Goal: Task Accomplishment & Management: Complete application form

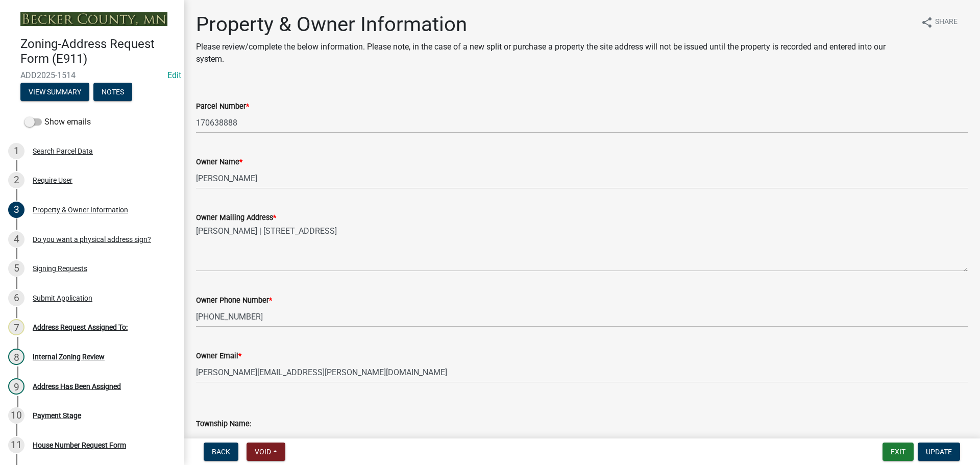
select select "8775ec63-ede9-459d-84c3-72542b8a1231"
select select "9713d348-d2a0-499f-b5a4-c0ec60c22a78"
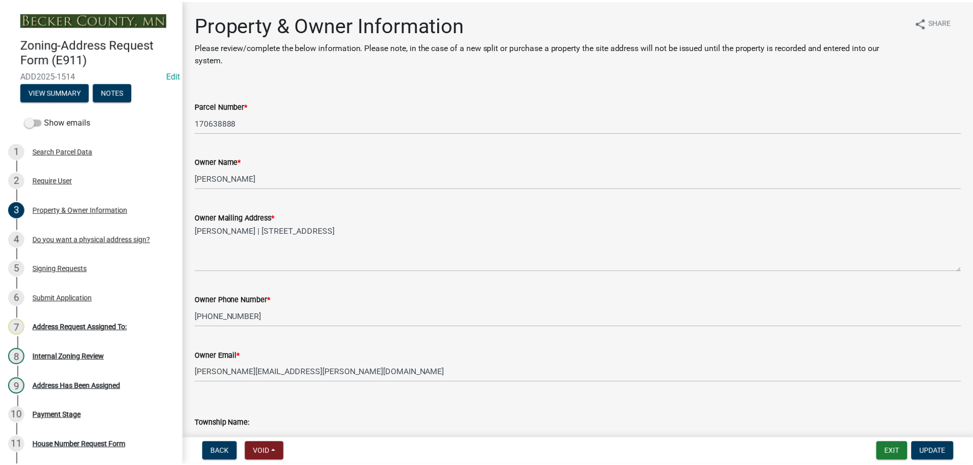
scroll to position [255, 0]
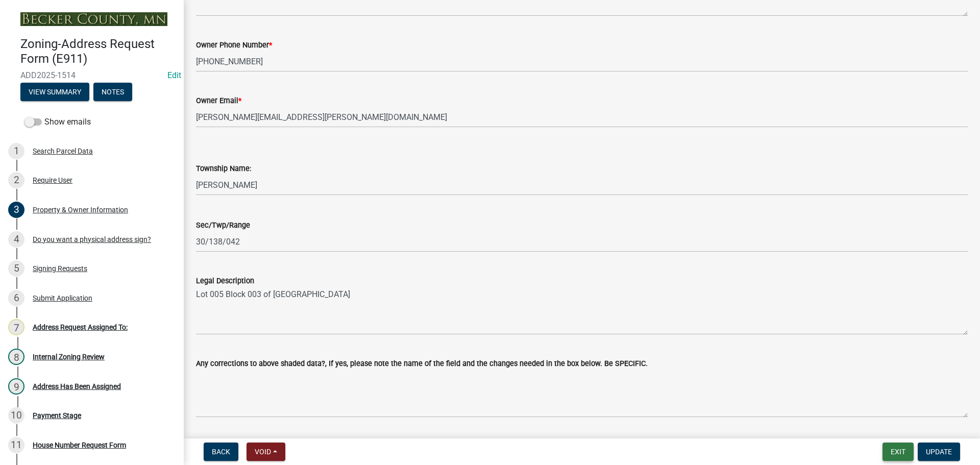
click at [892, 458] on button "Exit" at bounding box center [898, 452] width 31 height 18
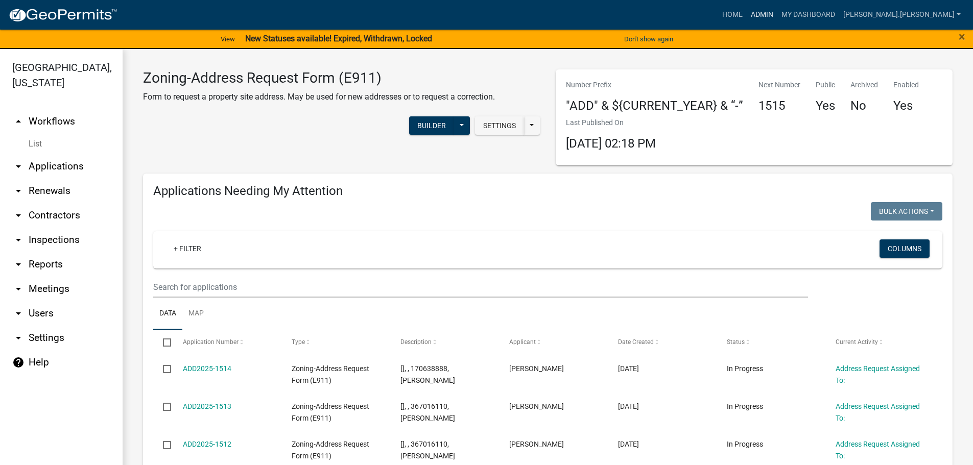
click at [777, 15] on link "Admin" at bounding box center [761, 14] width 31 height 19
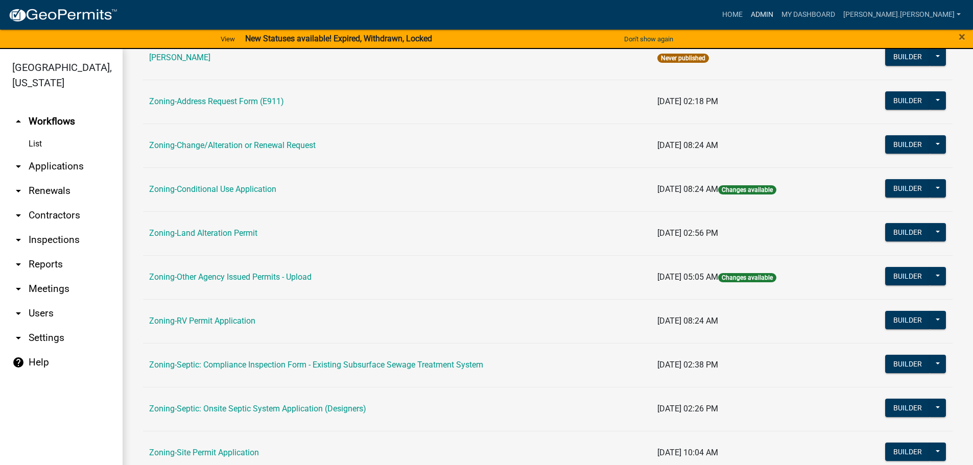
scroll to position [318, 0]
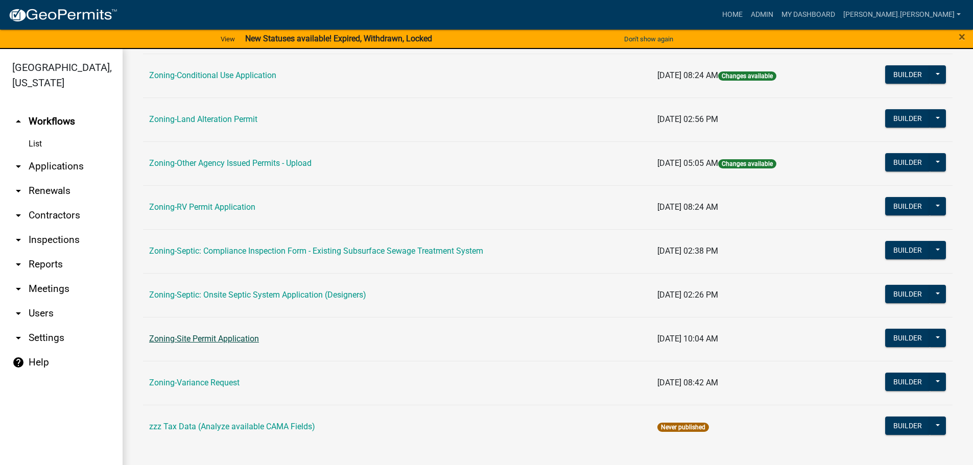
click at [199, 339] on link "Zoning-Site Permit Application" at bounding box center [204, 339] width 110 height 10
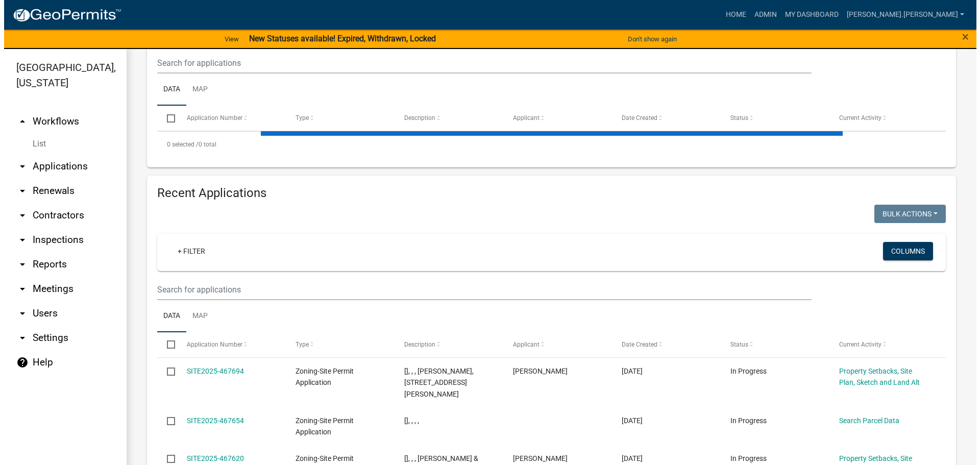
scroll to position [306, 0]
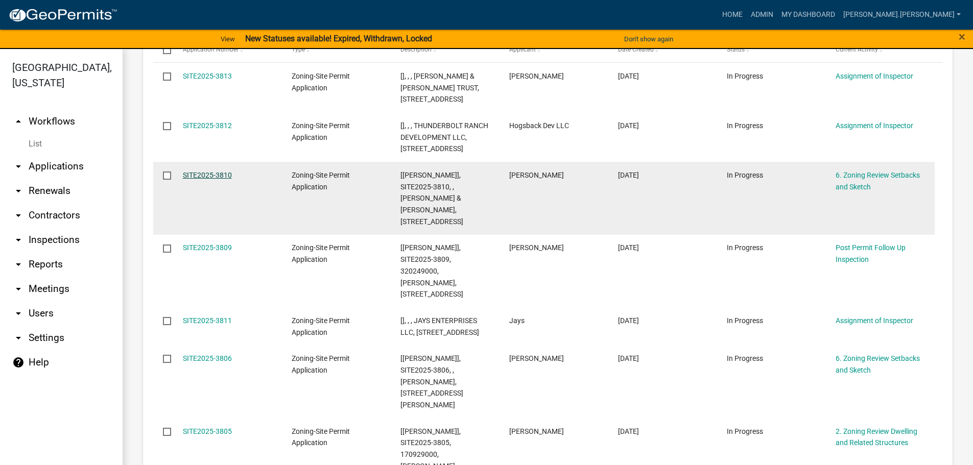
click at [216, 179] on link "SITE2025-3810" at bounding box center [207, 175] width 49 height 8
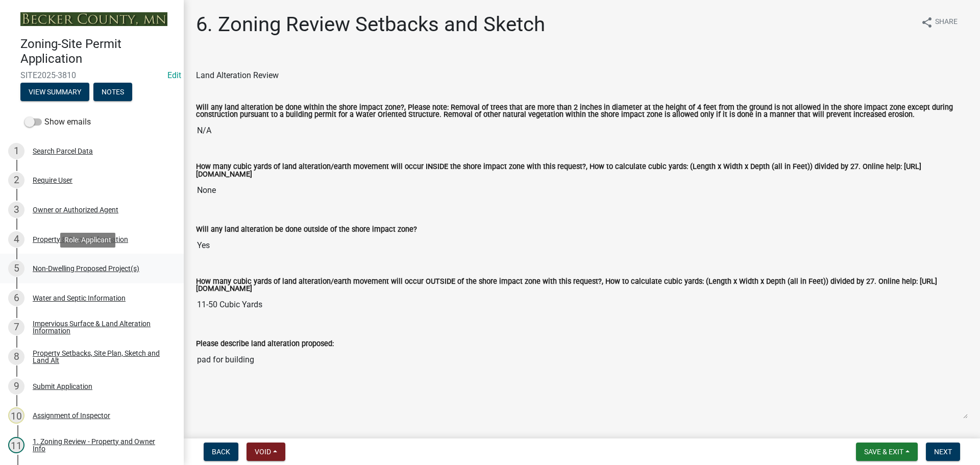
click at [86, 271] on div "Non-Dwelling Proposed Project(s)" at bounding box center [86, 268] width 107 height 7
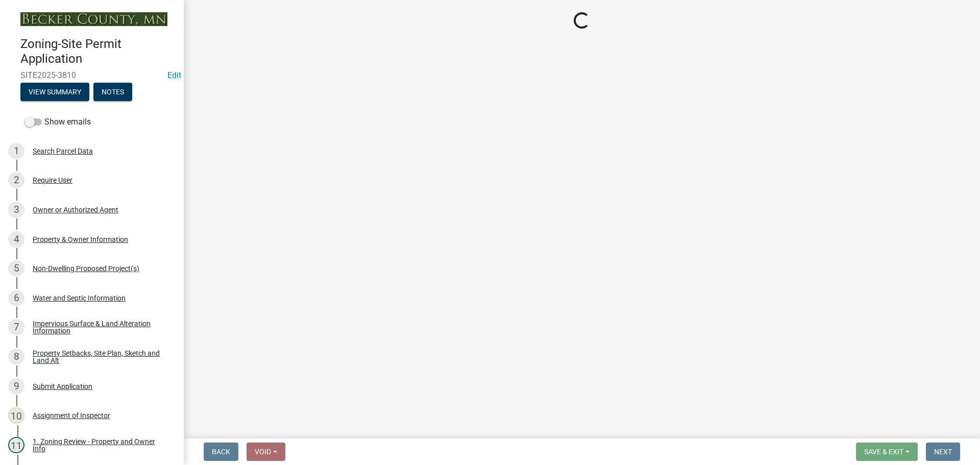
select select "6ced1b54-2913-4dbf-9776-23baa6524e46"
select select "3a2d96d3-fd69-4ed9-bae4-7a5aa03a7e58"
select select "6094bfe3-a997-46d7-8224-ceb3abf7e49e"
select select "ae391dbd-f41d-43ca-bdf1-092bd9136923"
select select "258cbdbc-8629-455d-9fed-6a57bf82144e"
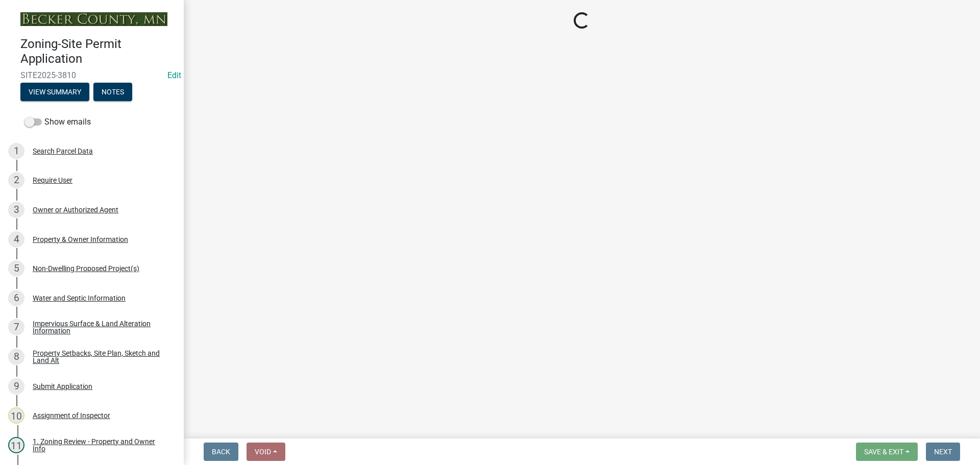
select select "a9a8393f-3c28-47b8-b6d9-84c94641c3fc"
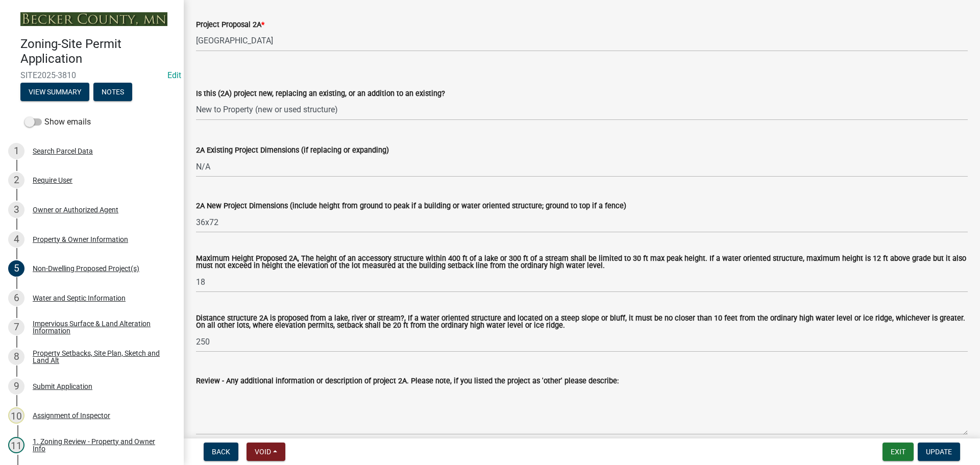
scroll to position [204, 0]
click at [86, 239] on div "Property & Owner Information" at bounding box center [80, 239] width 95 height 7
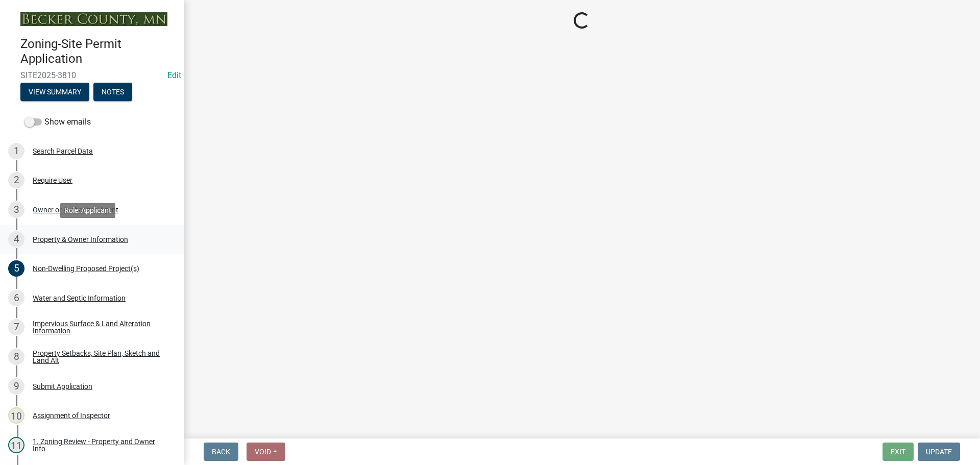
scroll to position [0, 0]
select select "15d55337-0fb0-485e-a759-dab20e978987"
select select "61d56479-71b4-4f98-942d-99b919d4174a"
select select "fcf6d223-6c57-4dc5-b63a-a94704169022"
select select "5a5634ed-f11e-4c7b-90e1-096e6cfd17b9"
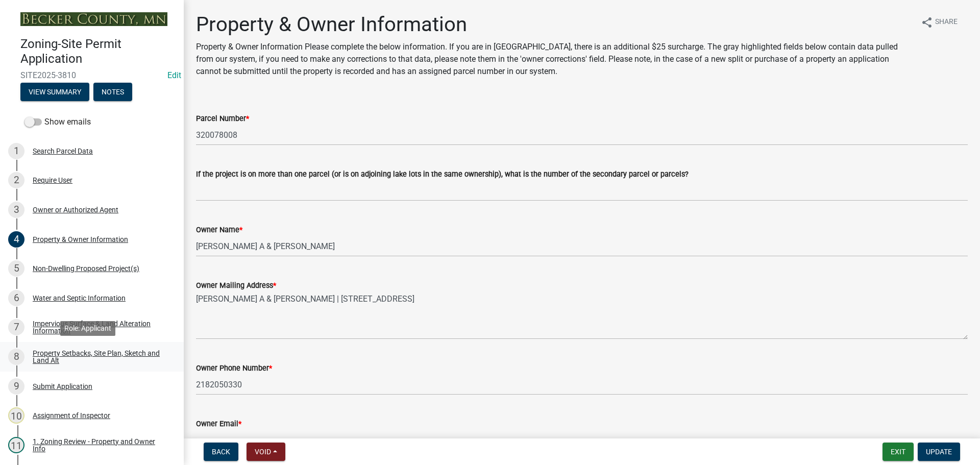
click at [113, 350] on div "Property Setbacks, Site Plan, Sketch and Land Alt" at bounding box center [100, 357] width 135 height 14
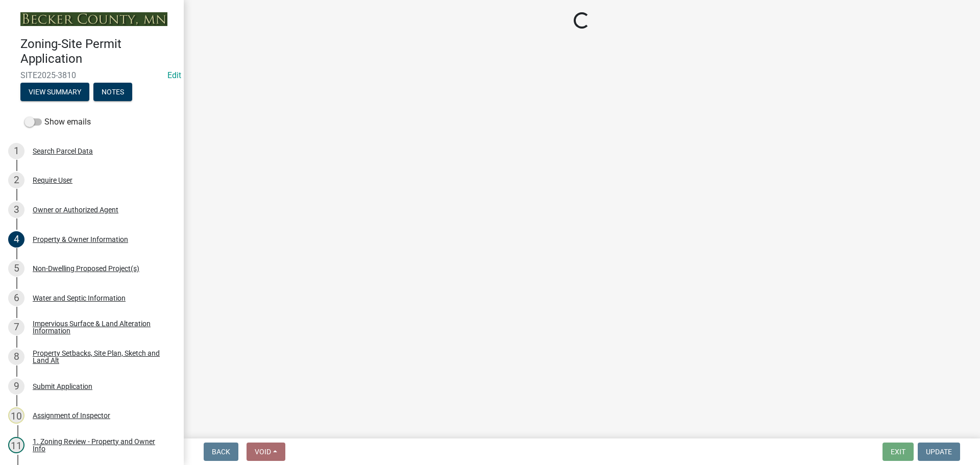
select select "7b13c63f-e699-4112-b373-98fbd28ec536"
select select "11f371a9-e35f-4759-9042-8d911340b665"
select select "fd58f24c-a096-4195-863e-b494ea1fd324"
select select "12f785fb-c378-4b18-841c-21c73dc99083"
select select "12da6293-5841-4f5c-bd92-3658833964cd"
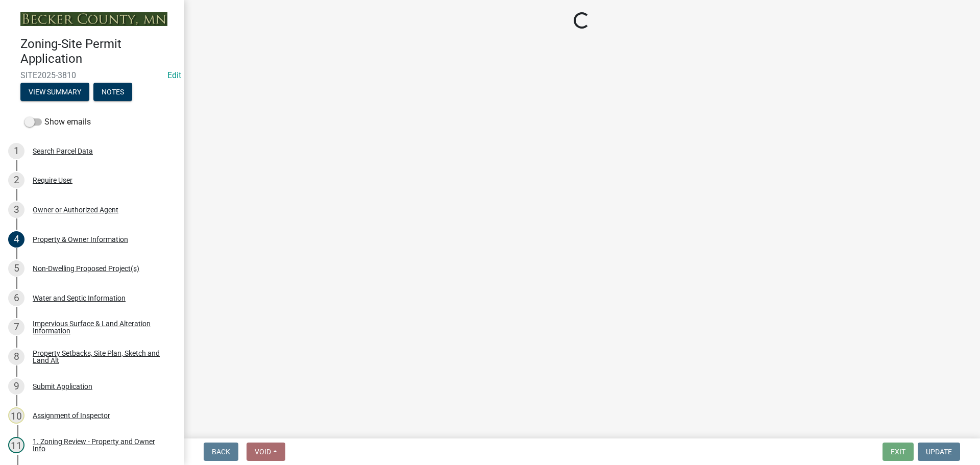
select select "27b2a8b4-abf6-463e-8c0c-7c5d2b4fe26f"
select select "5ad4ab64-b44e-481c-9000-9e5907aa74e1"
select select "a96800da-4e88-4c62-b1ff-2cd17f9e3346"
select select "c8b8ea71-7088-4e87-a493-7bc88cc2835b"
select select "1418c7e3-4054-4b00-84b5-d09b9560f30a"
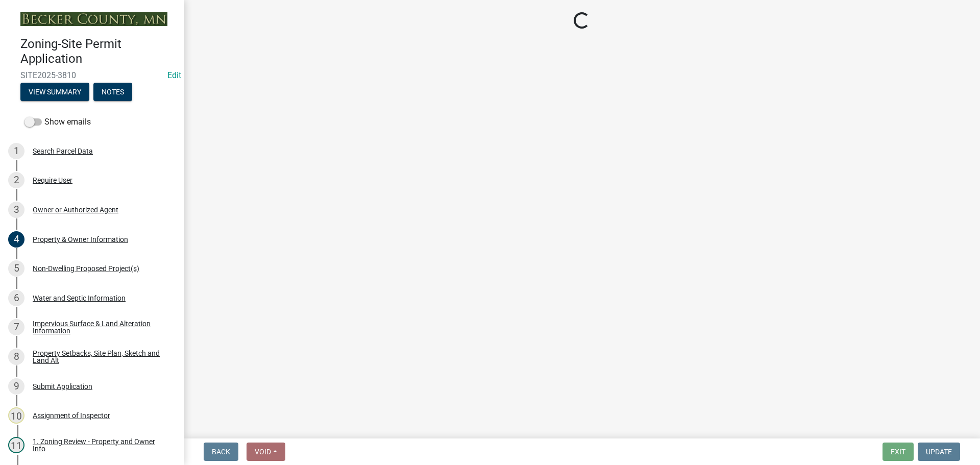
select select "4421853d-5e11-4b64-95ec-6c47066881cc"
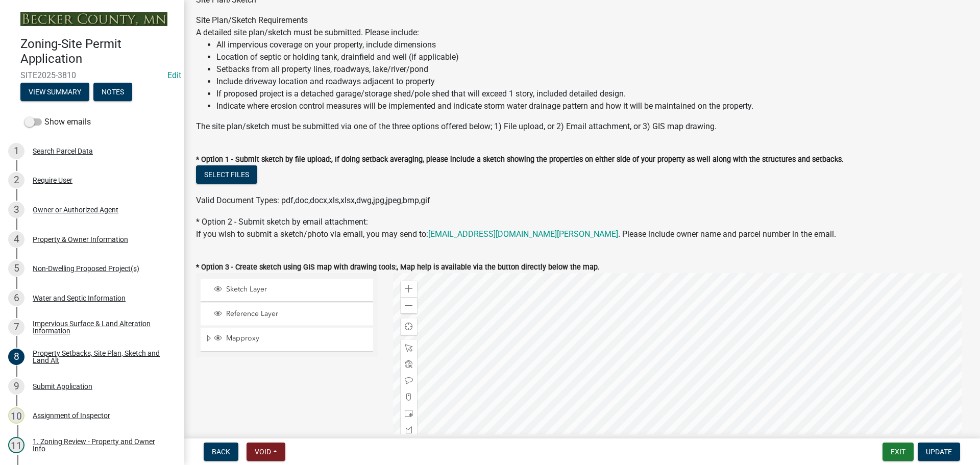
scroll to position [204, 0]
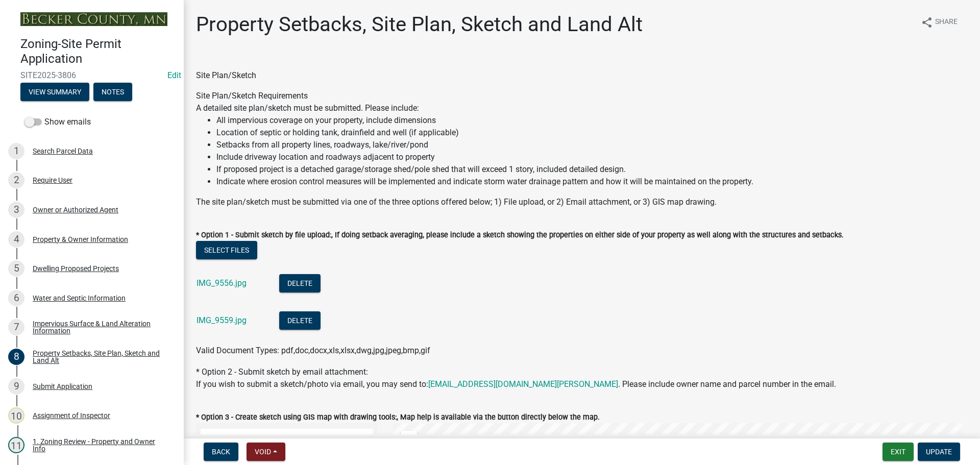
select select "d89fbfa0-1150-4954-b91c-9d482c9530a3"
select select "b56a4575-9846-47cf-8067-c59a4853da22"
select select "12f785fb-c378-4b18-841c-21c73dc99083"
select select "e8ab2dc3-aa3f-46f3-9b4a-37eb25ad84af"
select select "b98836ba-4715-455d-97ab-be9a9df498a8"
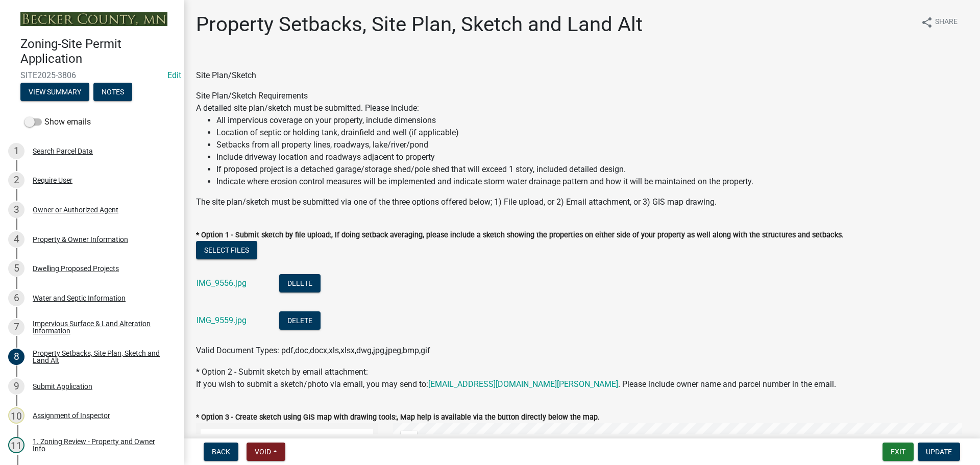
select select "288143c3-cc30-40f5-bb2a-2522511345b2"
select select "1c6b2b2e-439c-462d-bb45-b31f31c95a9c"
select select "4421853d-5e11-4b64-95ec-6c47066881cc"
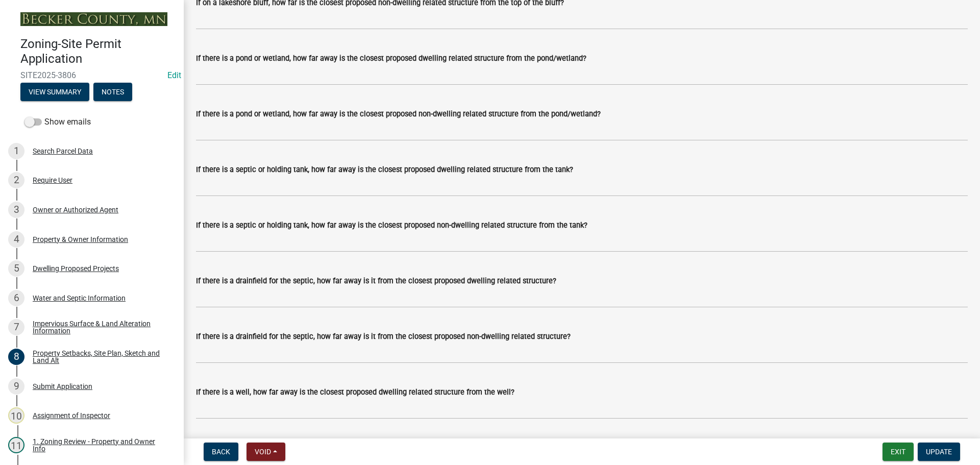
scroll to position [2604, 0]
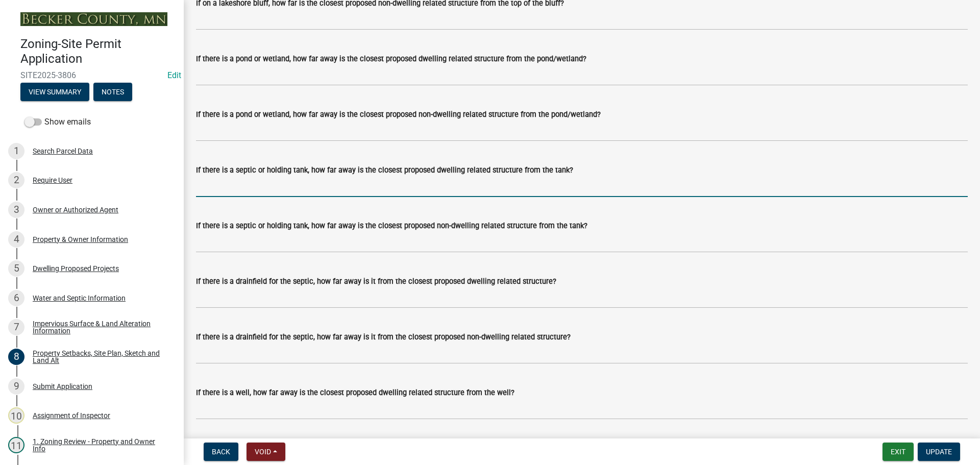
click at [226, 197] on input "If there is a septic or holding tank, how far away is the closest proposed dwel…" at bounding box center [582, 186] width 772 height 21
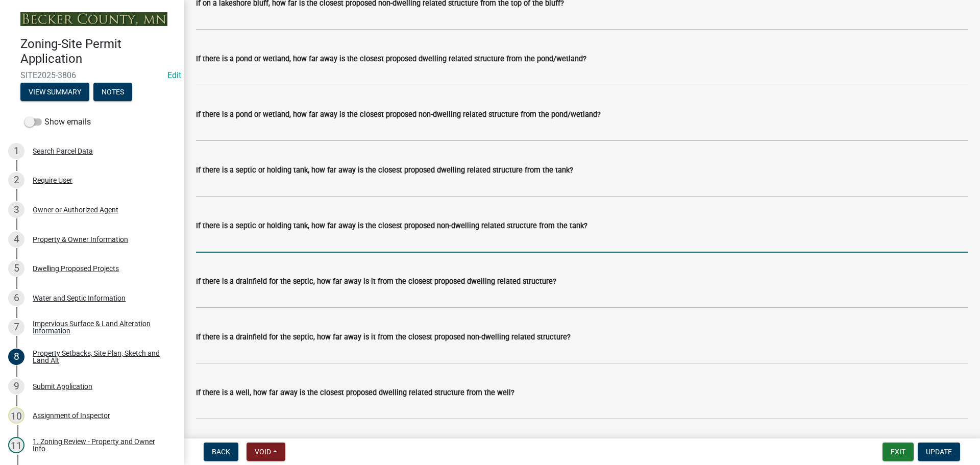
drag, startPoint x: 269, startPoint y: 259, endPoint x: 269, endPoint y: 253, distance: 5.6
click at [269, 253] on input "If there is a septic or holding tank, how far away is the closest proposed non-…" at bounding box center [582, 242] width 772 height 21
type input "82'"
drag, startPoint x: 212, startPoint y: 262, endPoint x: 172, endPoint y: 262, distance: 39.8
click at [172, 262] on div "Zoning-Site Permit Application SITE2025-3806 Edit View Summary Notes Show email…" at bounding box center [490, 232] width 980 height 465
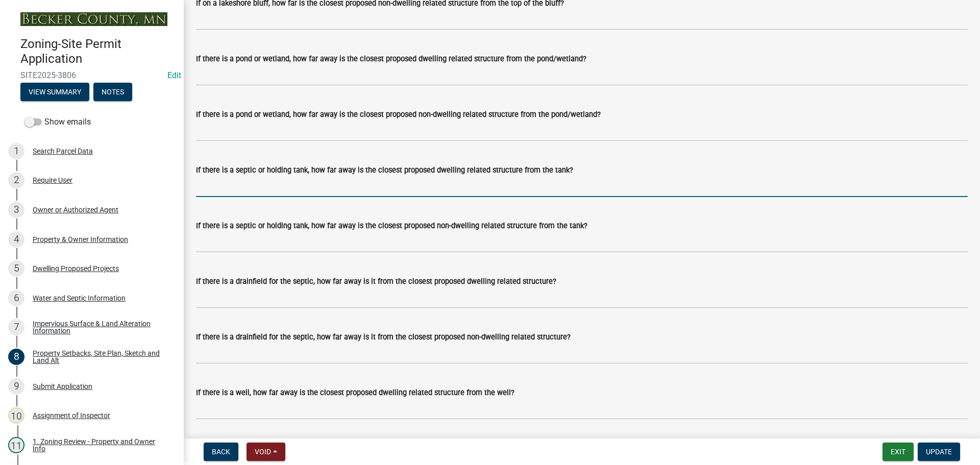
click at [243, 197] on input "If there is a septic or holding tank, how far away is the closest proposed dwel…" at bounding box center [582, 186] width 772 height 21
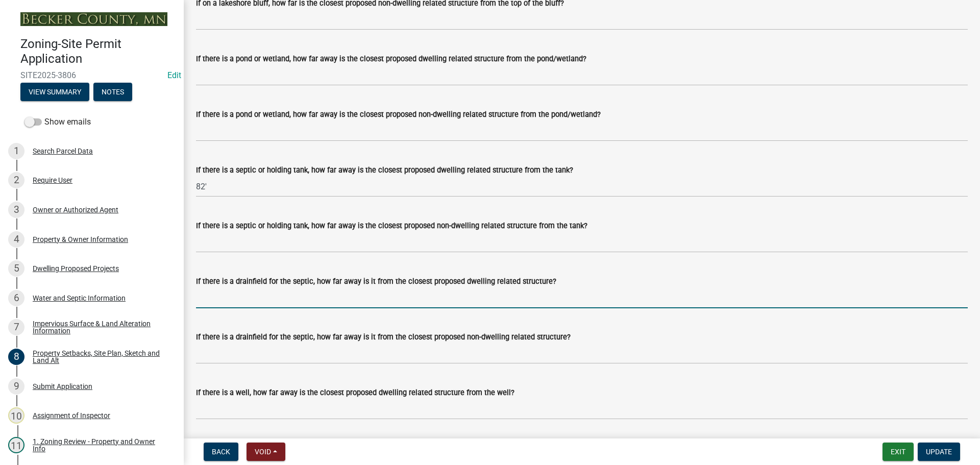
click at [214, 308] on input "If there is a drainfield for the septic, how far away is it from the closest pr…" at bounding box center [582, 297] width 772 height 21
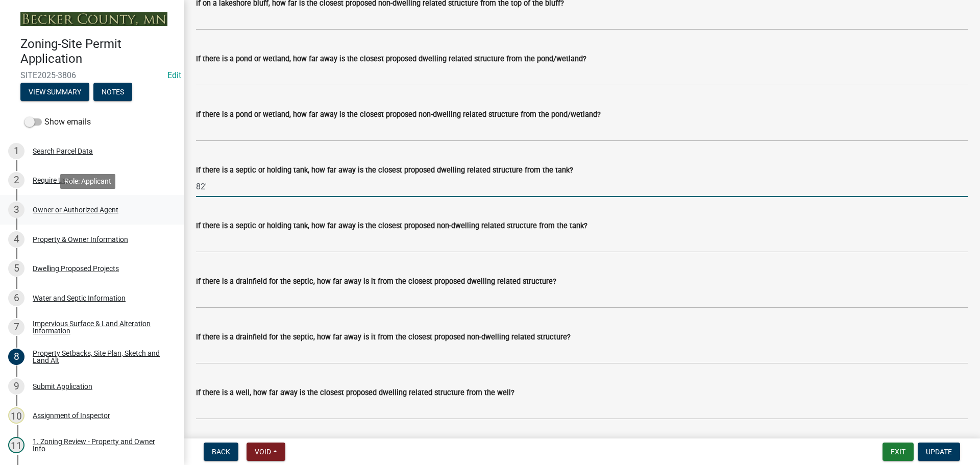
drag, startPoint x: 239, startPoint y: 202, endPoint x: 164, endPoint y: 204, distance: 74.6
click at [164, 204] on div "Zoning-Site Permit Application SITE2025-3806 Edit View Summary Notes Show email…" at bounding box center [490, 232] width 980 height 465
type input "77'"
click at [265, 317] on wm-data-entity-input "If there is a drainfield for the septic, how far away is it from the closest pr…" at bounding box center [582, 289] width 772 height 56
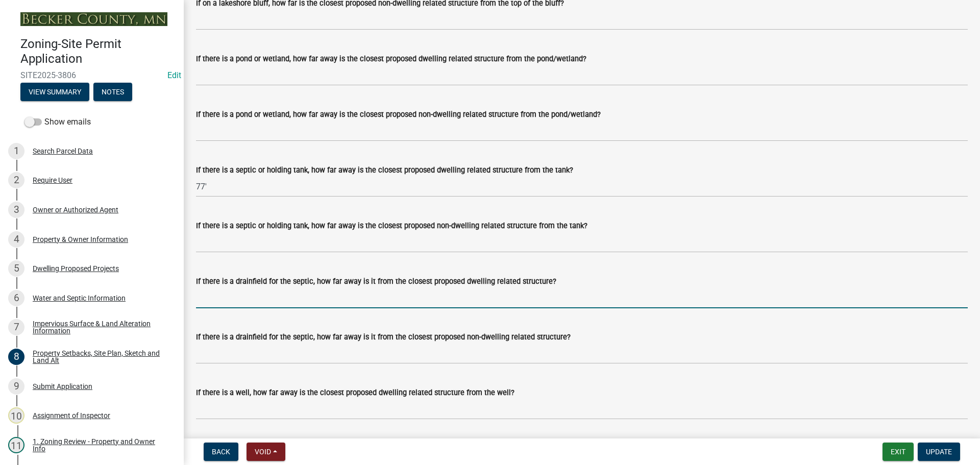
click at [265, 308] on input "If there is a drainfield for the septic, how far away is it from the closest pr…" at bounding box center [582, 297] width 772 height 21
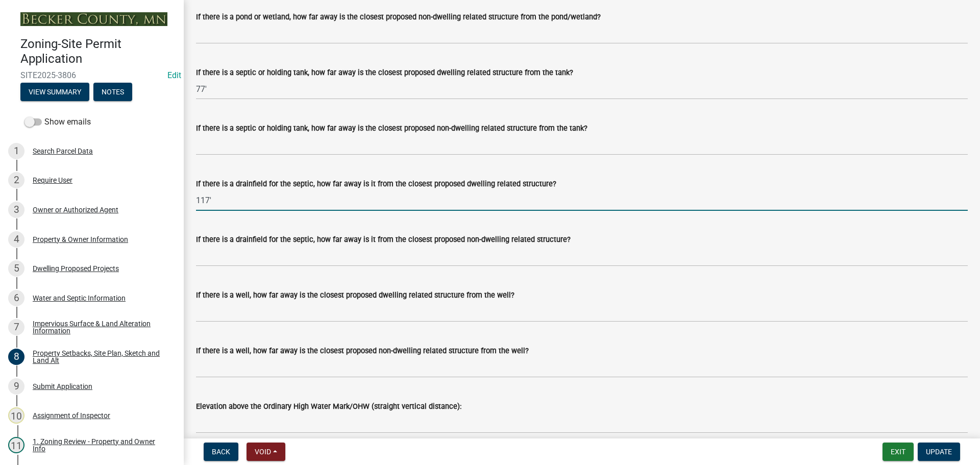
scroll to position [2706, 0]
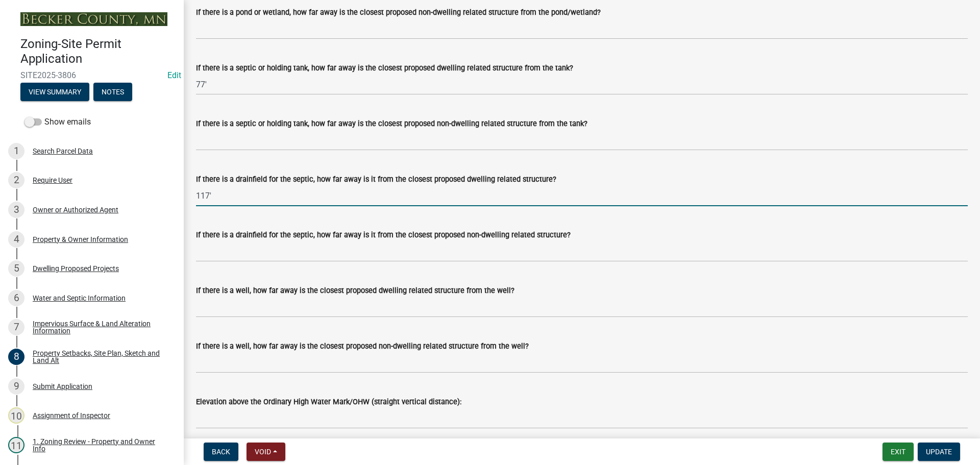
type input "117'"
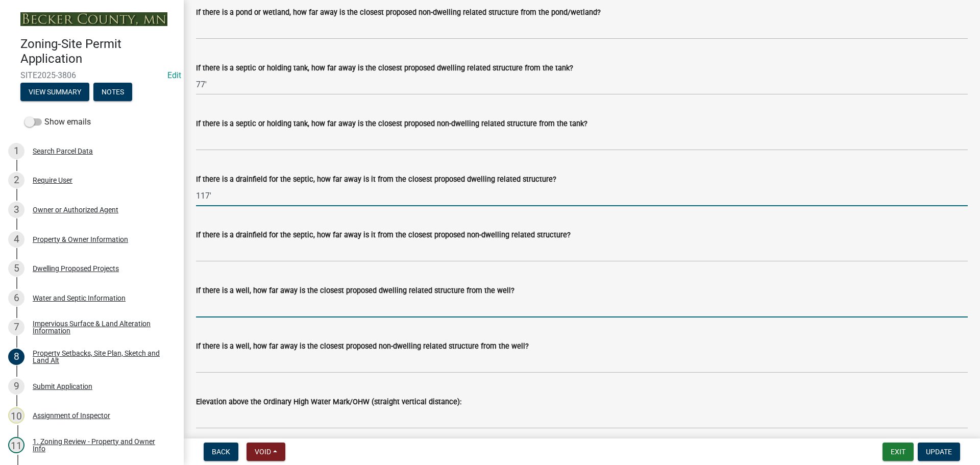
drag, startPoint x: 250, startPoint y: 325, endPoint x: 313, endPoint y: 308, distance: 64.9
click at [250, 318] on input "If there is a well, how far away is the closest proposed dwelling related struc…" at bounding box center [582, 307] width 772 height 21
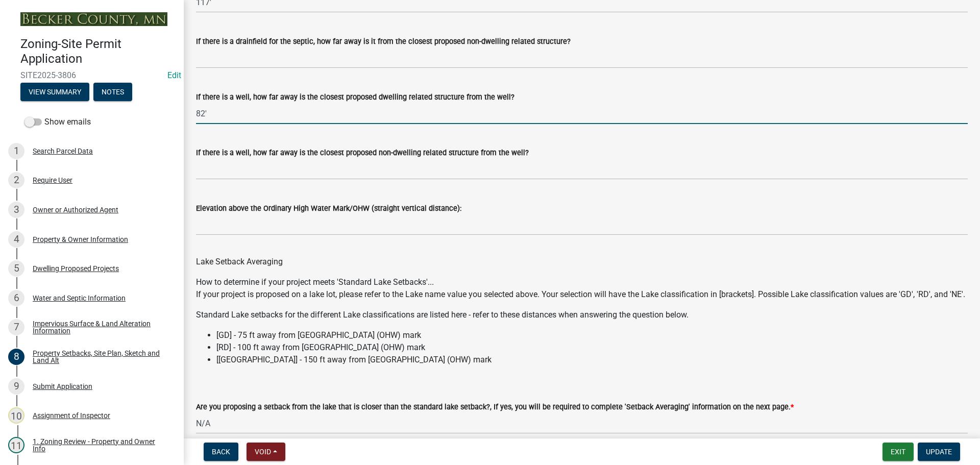
scroll to position [2975, 0]
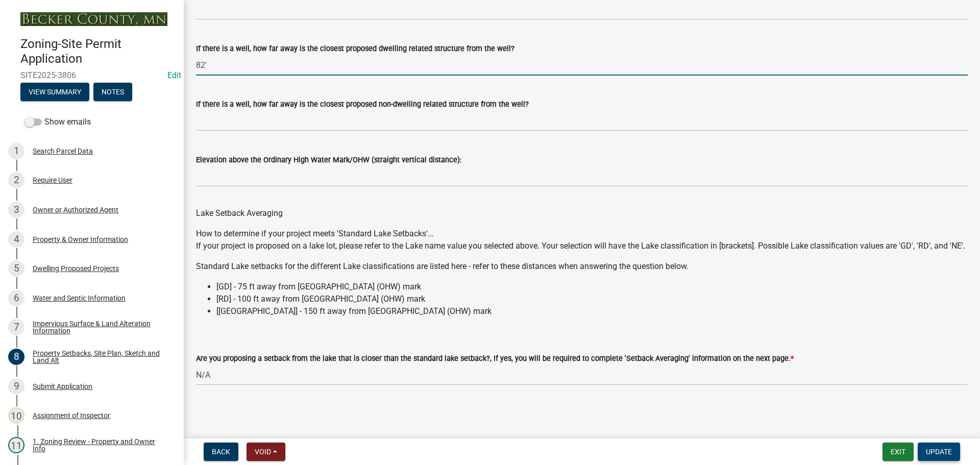
type input "82'"
click at [946, 453] on span "Update" at bounding box center [939, 452] width 26 height 8
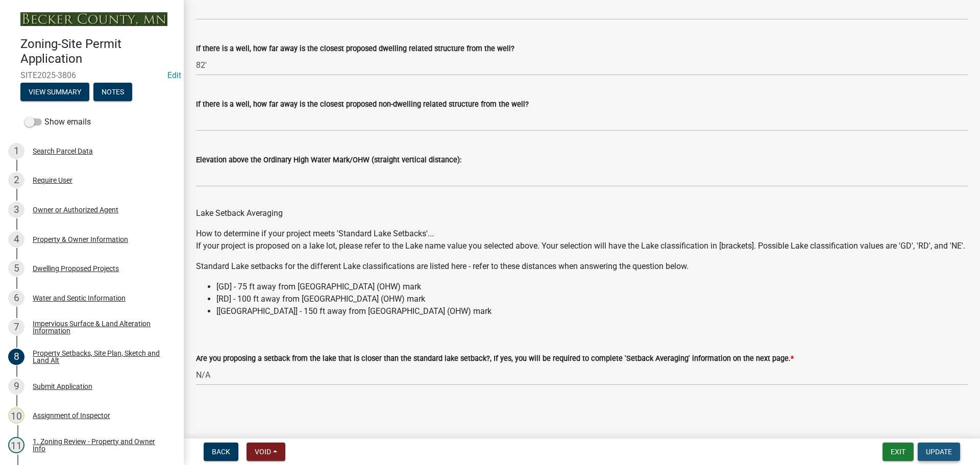
scroll to position [0, 0]
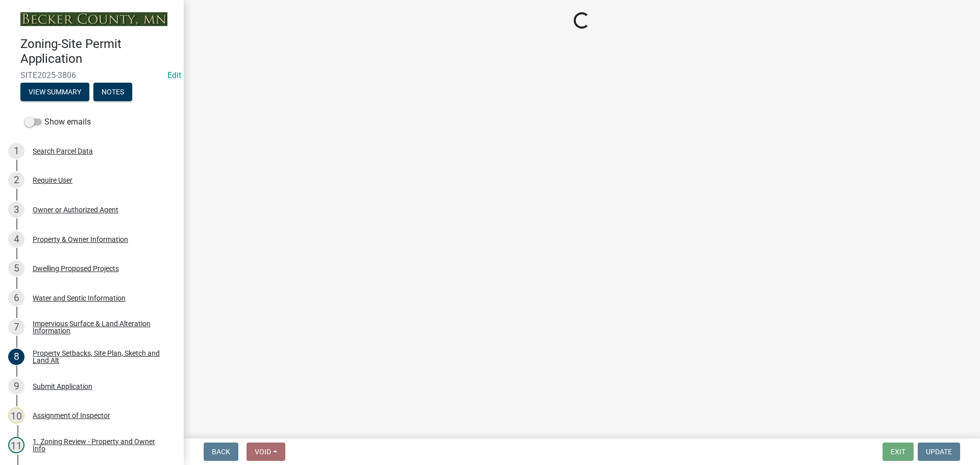
select select "cada6796-d529-4ebb-b6d4-faca8dd705c9"
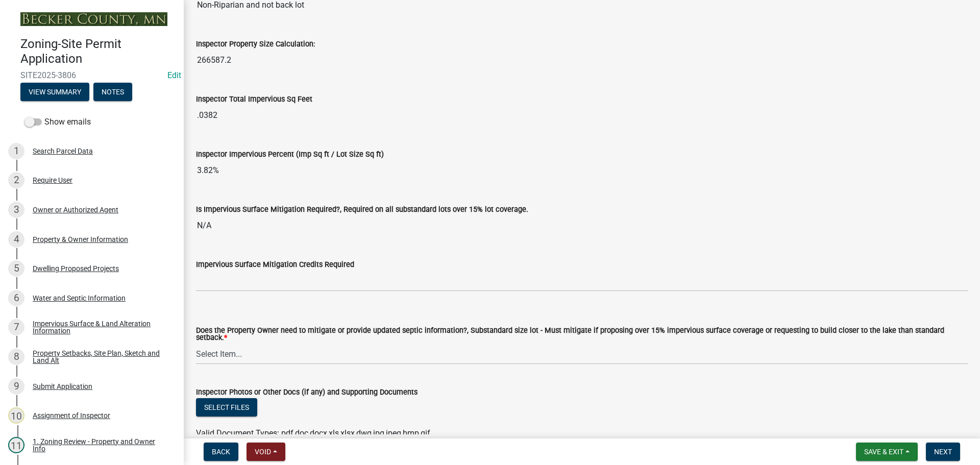
scroll to position [3625, 0]
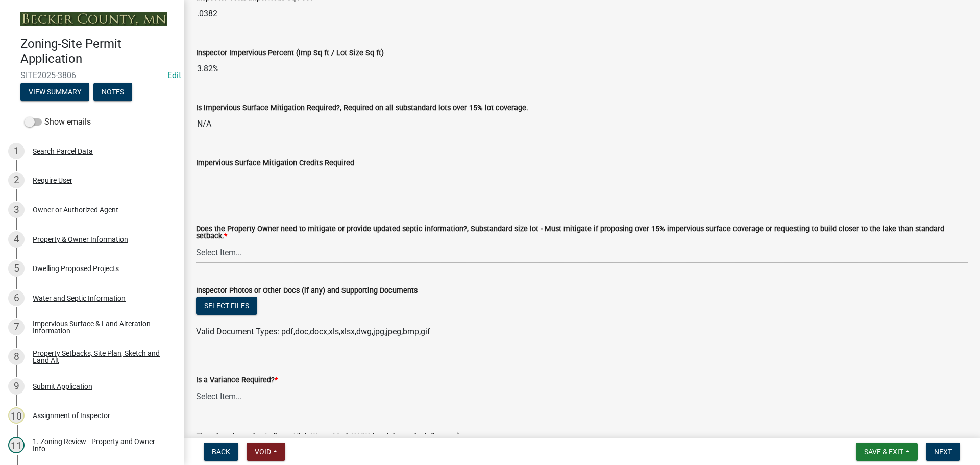
click at [459, 248] on select "Select Item... No Mitigation or additional Septic Information is required Septi…" at bounding box center [582, 252] width 772 height 21
click at [196, 242] on select "Select Item... No Mitigation or additional Septic Information is required Septi…" at bounding box center [582, 252] width 772 height 21
select select "90ee664a-1dc2-440e-be2c-90a87c157e77"
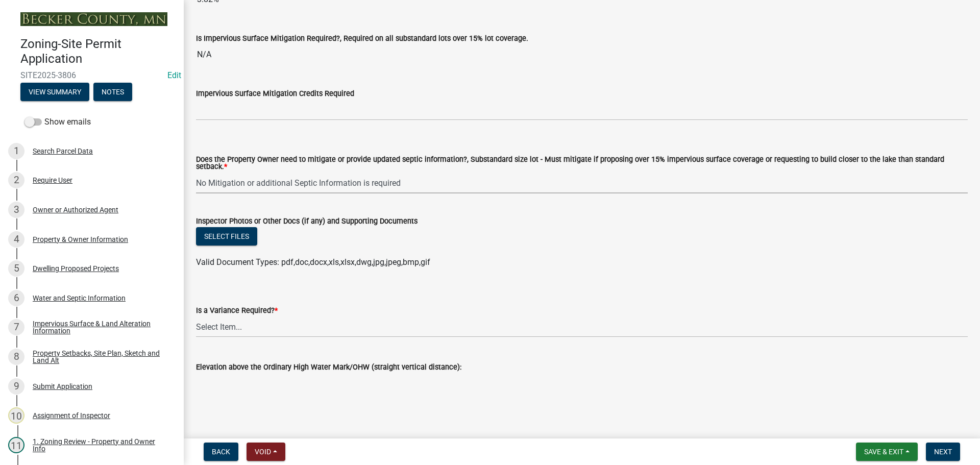
scroll to position [3699, 0]
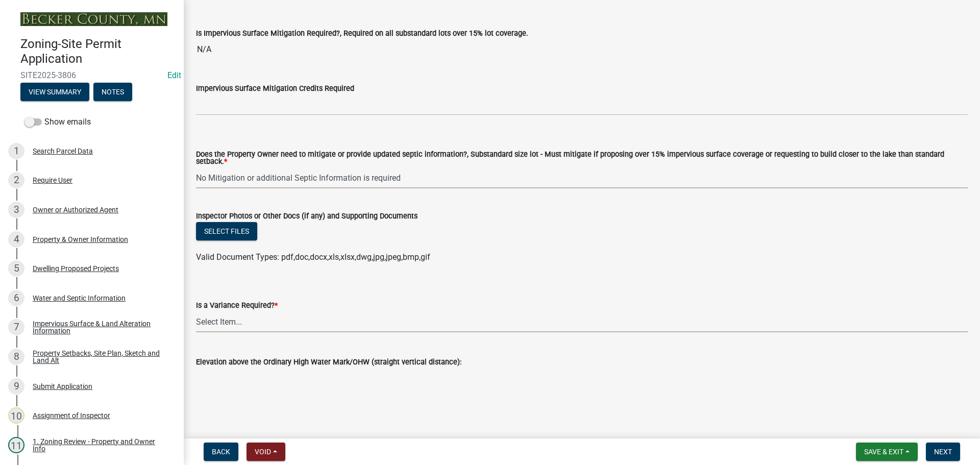
drag, startPoint x: 276, startPoint y: 314, endPoint x: 277, endPoint y: 320, distance: 5.2
click at [276, 314] on select "Select Item... Yes No" at bounding box center [582, 321] width 772 height 21
click at [196, 311] on select "Select Item... Yes No" at bounding box center [582, 321] width 772 height 21
select select "f2187563-aefa-492e-adce-9c256a51e9d2"
click at [949, 449] on span "Next" at bounding box center [943, 452] width 18 height 8
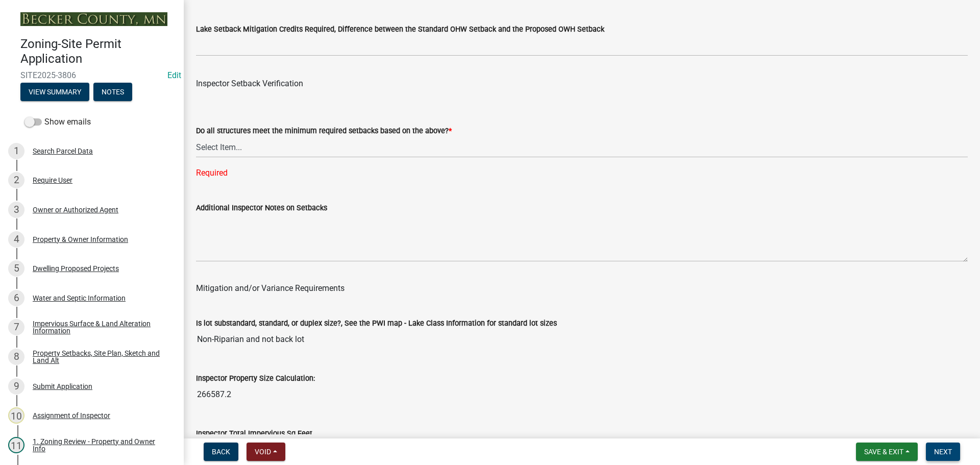
scroll to position [3056, 0]
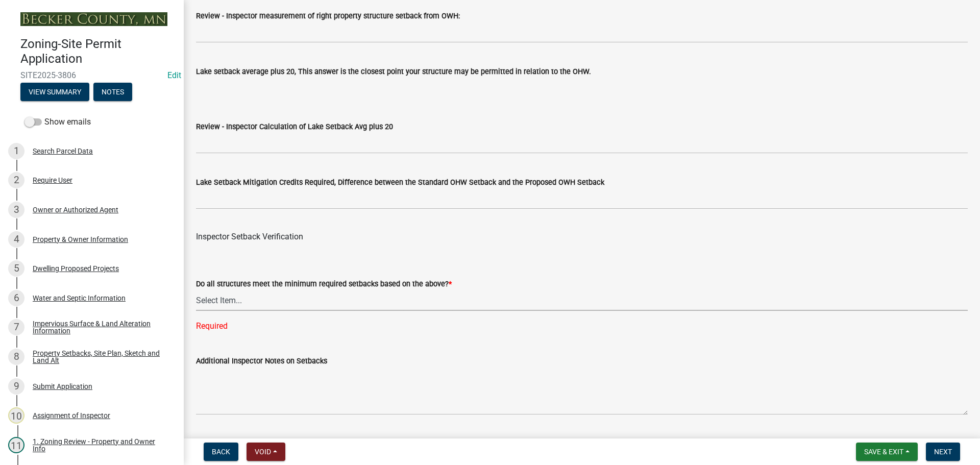
click at [266, 304] on select "Select Item... Yes No" at bounding box center [582, 300] width 772 height 21
click at [196, 292] on select "Select Item... Yes No" at bounding box center [582, 300] width 772 height 21
select select "1355ee8a-8cf1-4796-8594-a9df27e9dfb0"
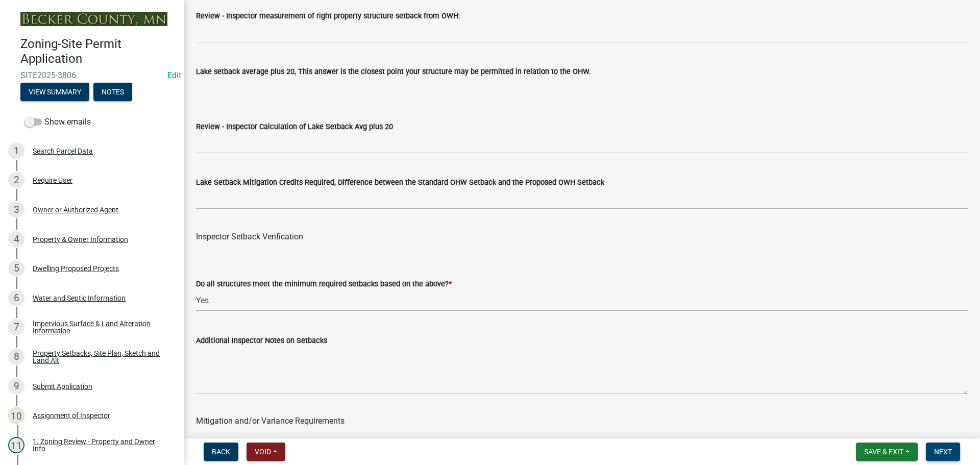
click at [952, 459] on button "Next" at bounding box center [943, 452] width 34 height 18
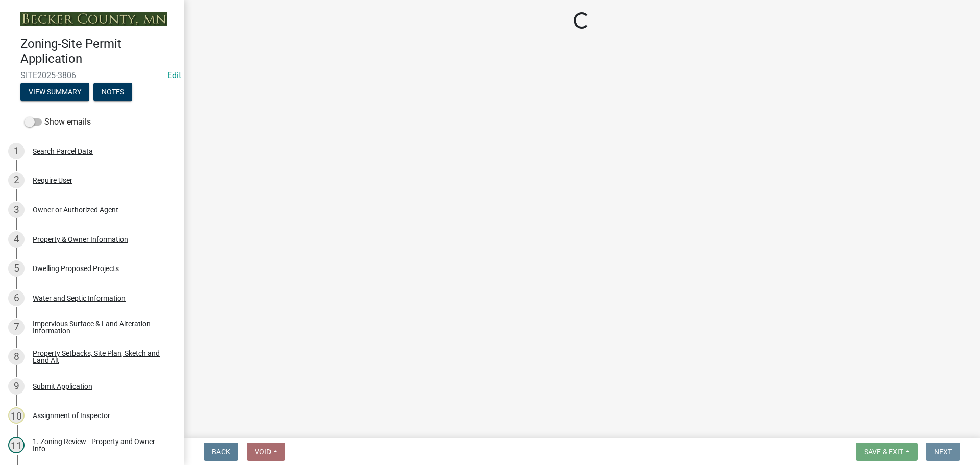
scroll to position [0, 0]
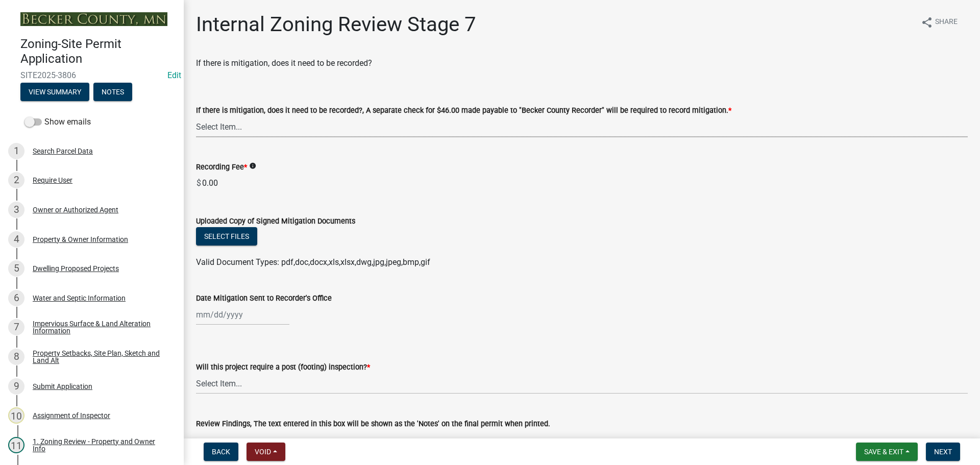
click at [294, 127] on select "Select Item... Yes No N/A" at bounding box center [582, 126] width 772 height 21
click at [196, 116] on select "Select Item... Yes No N/A" at bounding box center [582, 126] width 772 height 21
select select "e59fcb53-d9ed-466f-8c3e-33bb35216820"
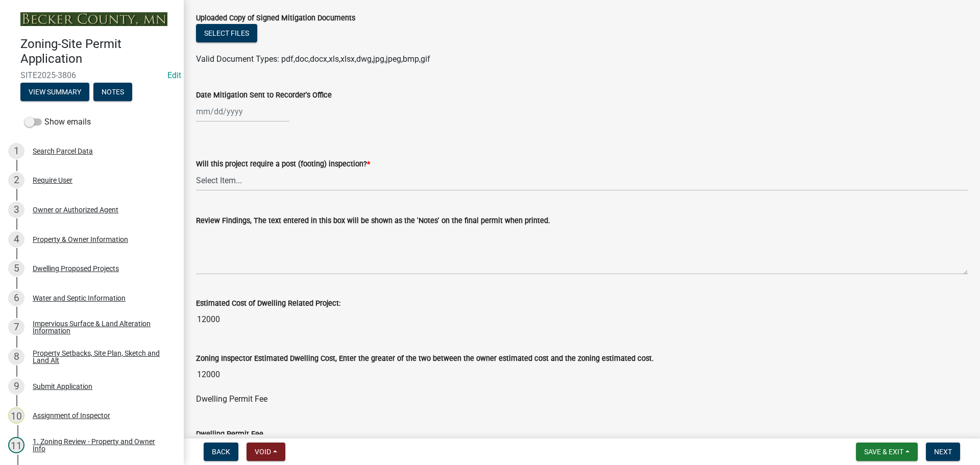
scroll to position [204, 0]
click at [364, 173] on select "Select Item... No Yes" at bounding box center [582, 179] width 772 height 21
click at [196, 169] on select "Select Item... No Yes" at bounding box center [582, 179] width 772 height 21
select select "70fe76f0-d291-438e-ac1a-5869b7b7f697"
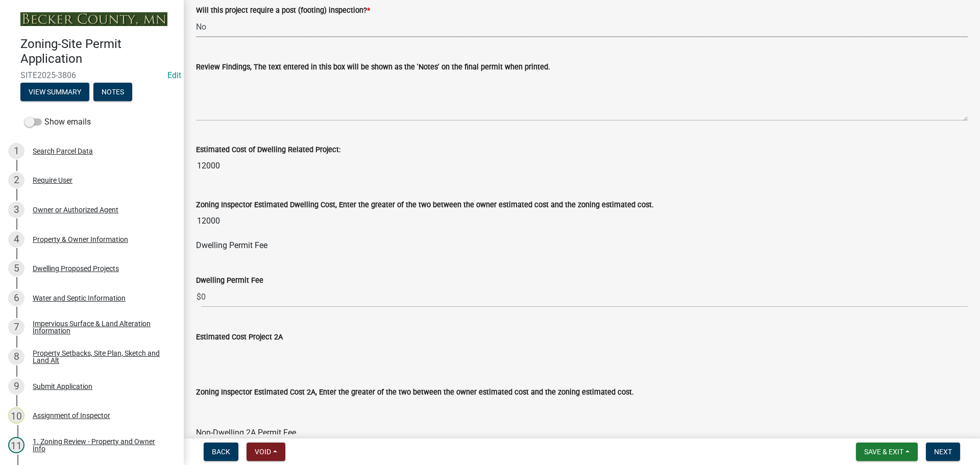
scroll to position [357, 0]
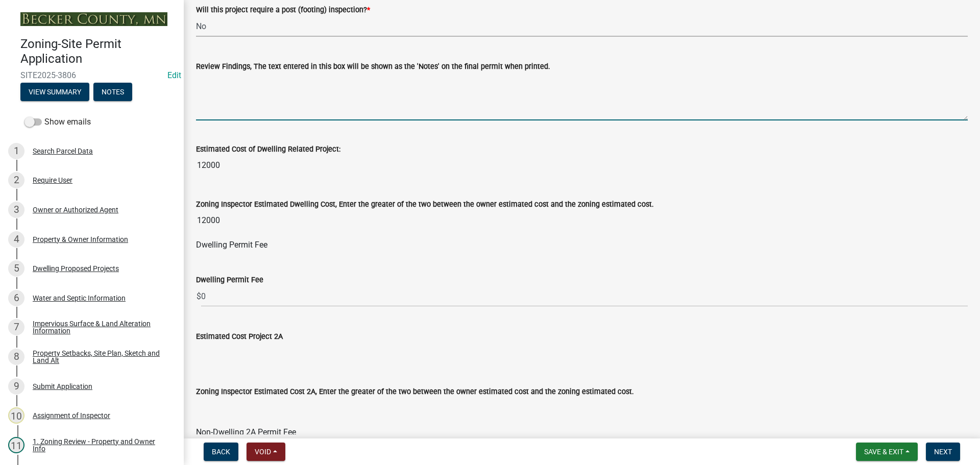
click at [248, 86] on textarea "Review Findings, The text entered in this box will be shown as the 'Notes' on t…" at bounding box center [582, 96] width 772 height 48
type textarea "Must maintain all required setbacks."
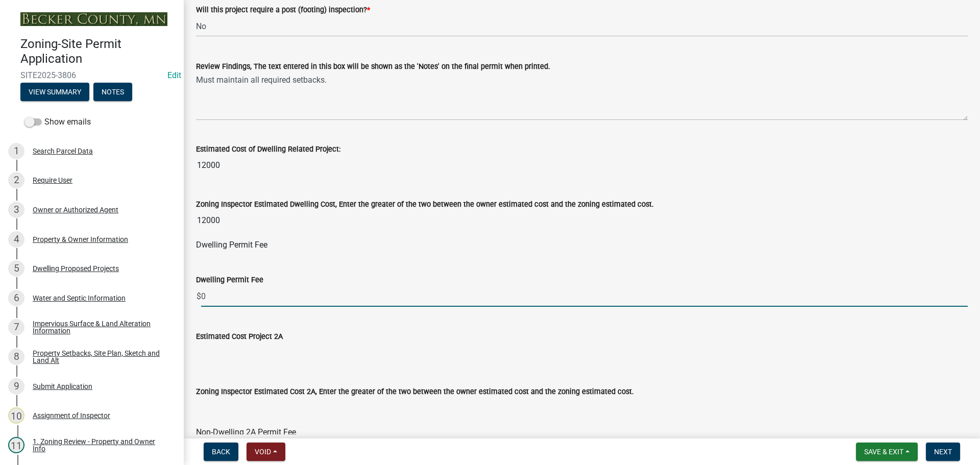
click at [347, 297] on input "0" at bounding box center [584, 296] width 767 height 21
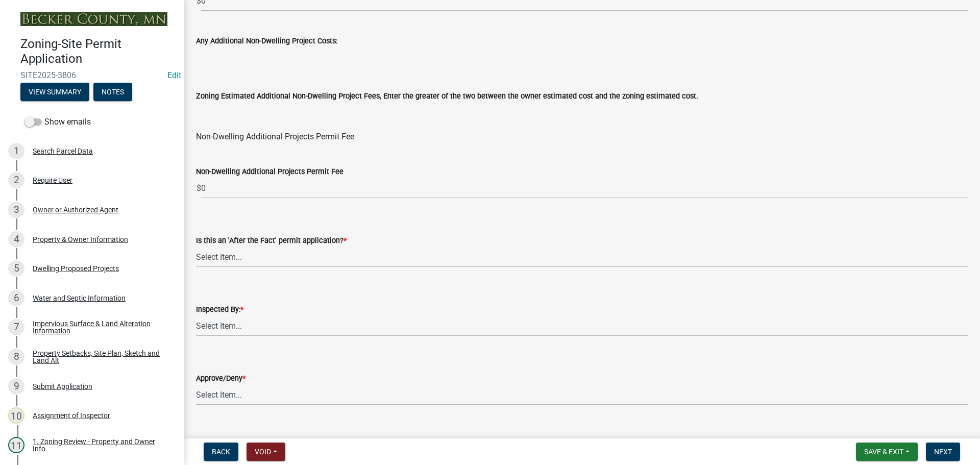
scroll to position [1225, 0]
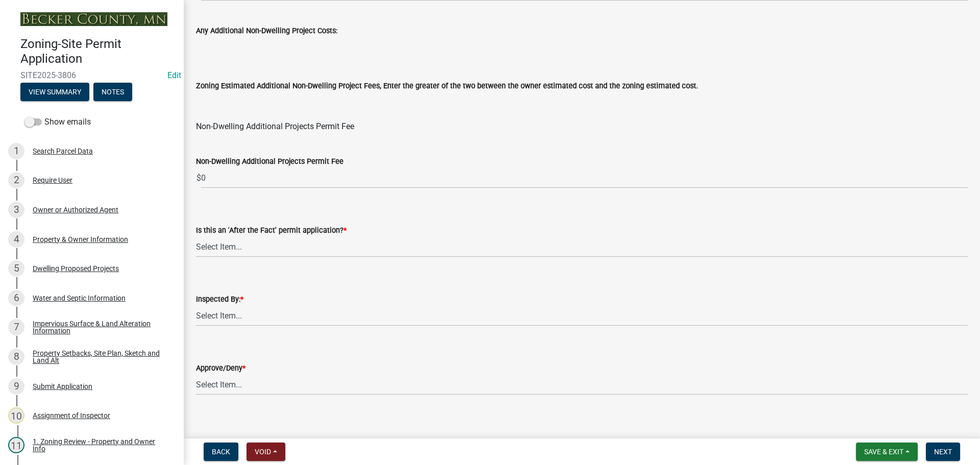
type input "96"
click at [208, 250] on select "Select Item... No Yes" at bounding box center [582, 246] width 772 height 21
click at [196, 236] on select "Select Item... No Yes" at bounding box center [582, 246] width 772 height 21
select select "bbe3a6c5-1893-4527-8578-ada07a3b8ea5"
click at [278, 319] on select "Select Item... Jeff Rusness Kyle Vareberg Nicole Bradbury Susan Rockwell Tyler …" at bounding box center [582, 315] width 772 height 21
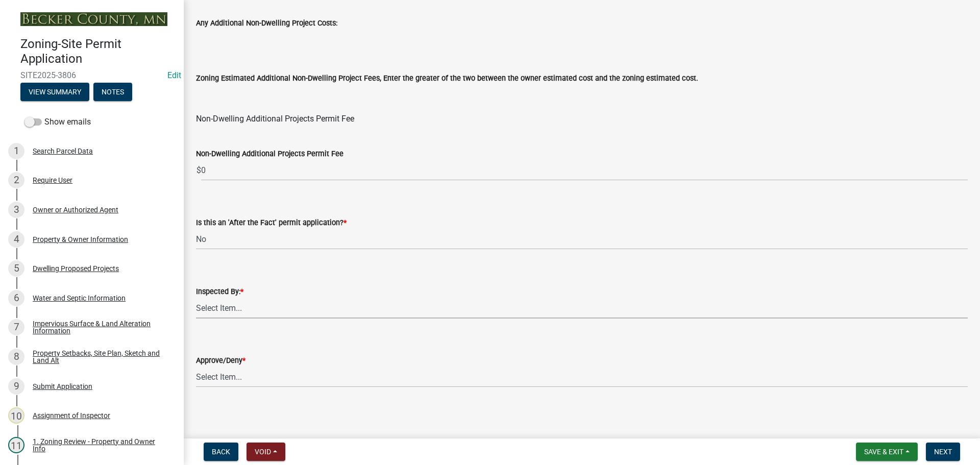
scroll to position [1235, 0]
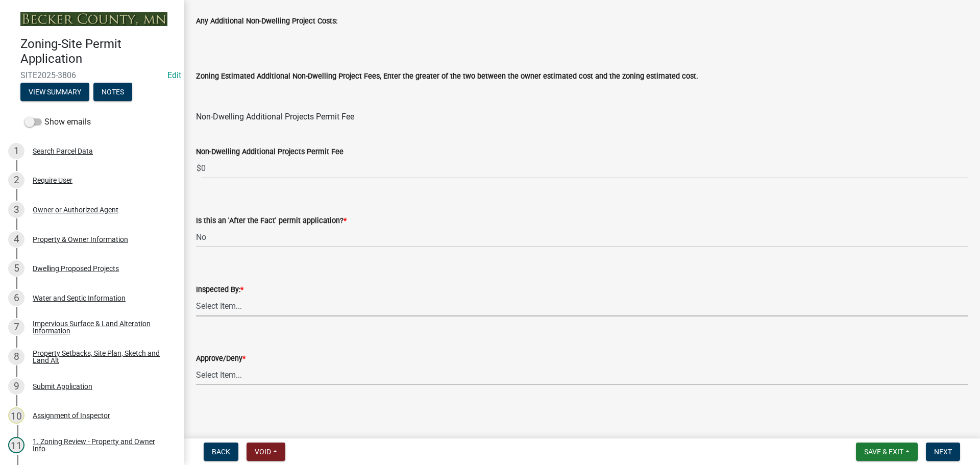
click at [288, 310] on select "Select Item... Jeff Rusness Kyle Vareberg Nicole Bradbury Susan Rockwell Tyler …" at bounding box center [582, 306] width 772 height 21
click at [196, 296] on select "Select Item... Jeff Rusness Kyle Vareberg Nicole Bradbury Susan Rockwell Tyler …" at bounding box center [582, 306] width 772 height 21
select select "46a4e5dd-5e54-4833-a695-492bd64ca2bd"
click at [284, 378] on select "Select Item... Approve Deny" at bounding box center [582, 375] width 772 height 21
click at [196, 365] on select "Select Item... Approve Deny" at bounding box center [582, 375] width 772 height 21
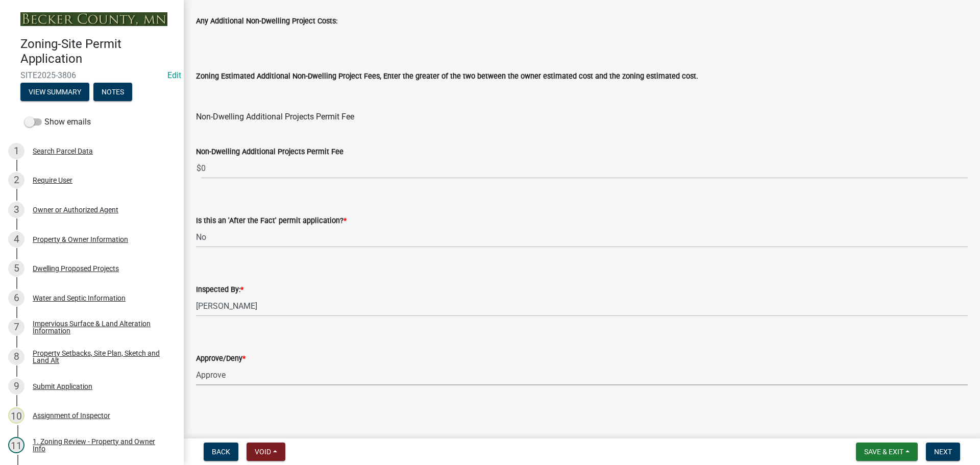
select select "97c9e5a4-d35f-4903-ad68-b764687ac9e9"
click at [953, 454] on button "Next" at bounding box center [943, 452] width 34 height 18
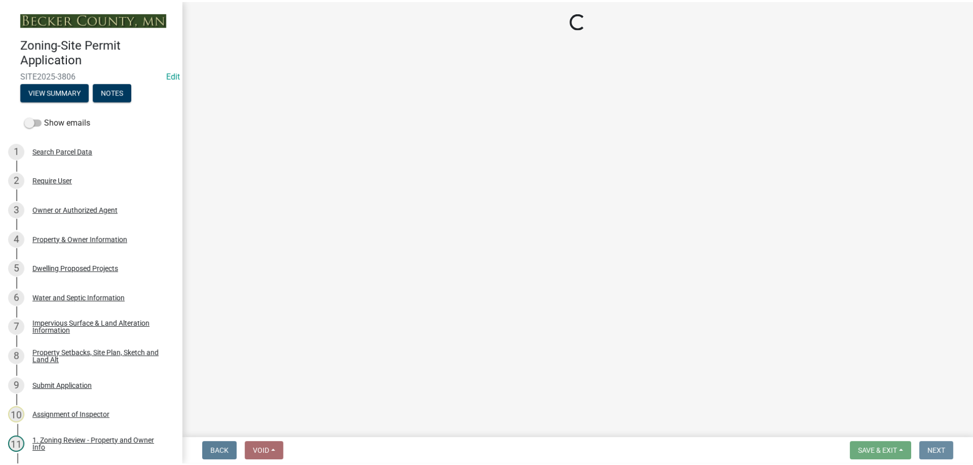
scroll to position [0, 0]
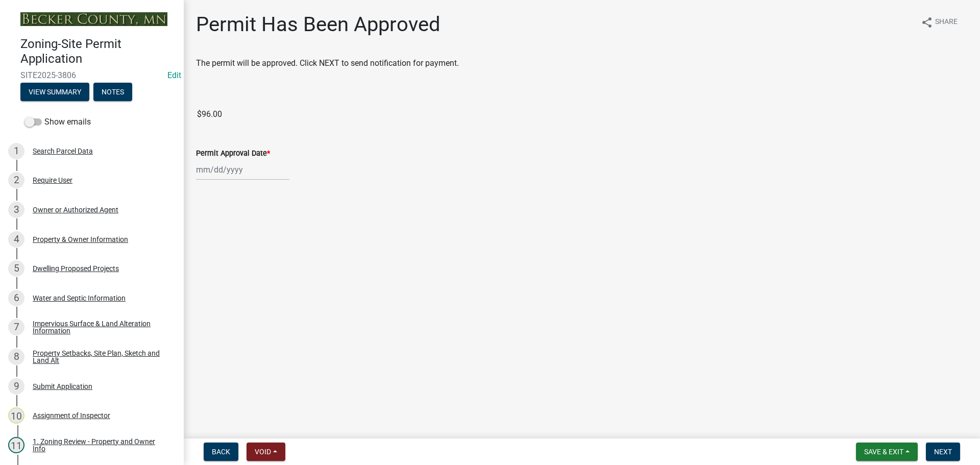
select select "8"
select select "2025"
drag, startPoint x: 209, startPoint y: 168, endPoint x: 210, endPoint y: 175, distance: 7.2
click at [209, 168] on div "Jan Feb Mar Apr May Jun Jul Aug Sep Oct Nov Dec 1525 1526 1527 1528 1529 1530 1…" at bounding box center [242, 169] width 93 height 21
click at [274, 272] on div "22" at bounding box center [271, 273] width 16 height 16
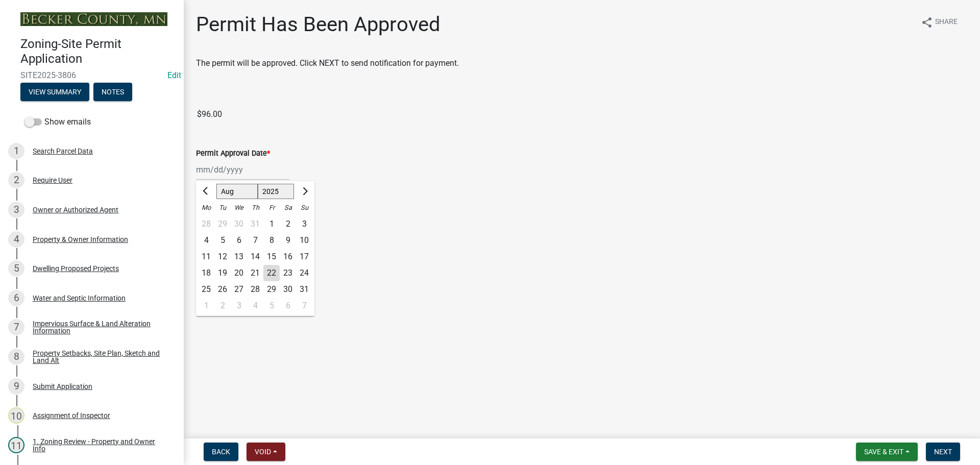
type input "08/22/2025"
click at [944, 454] on span "Next" at bounding box center [943, 452] width 18 height 8
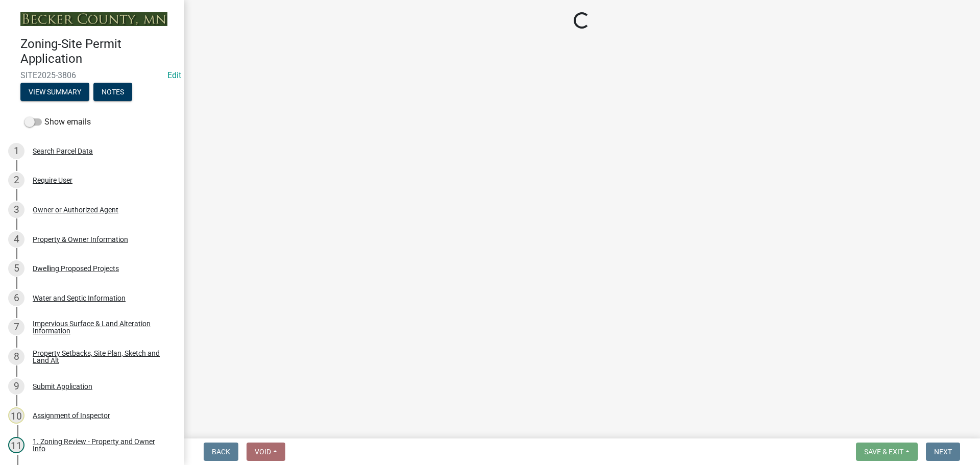
select select "3: 3"
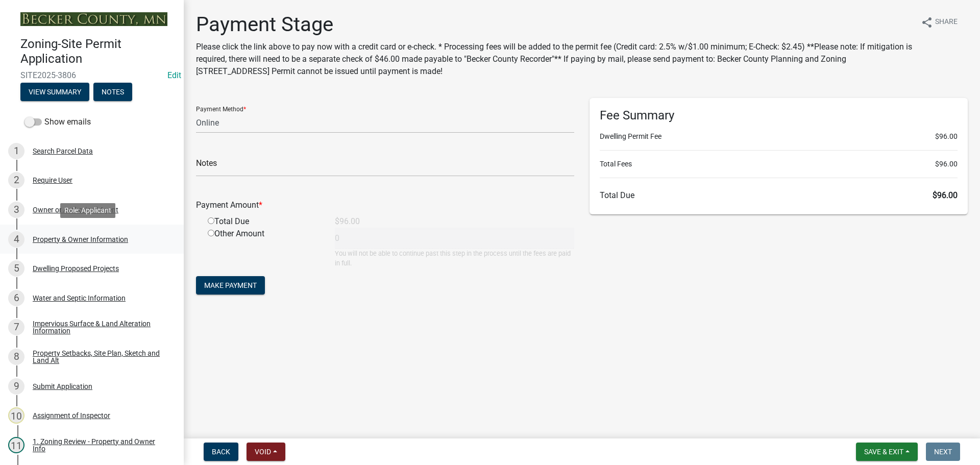
click at [80, 239] on div "Property & Owner Information" at bounding box center [80, 239] width 95 height 7
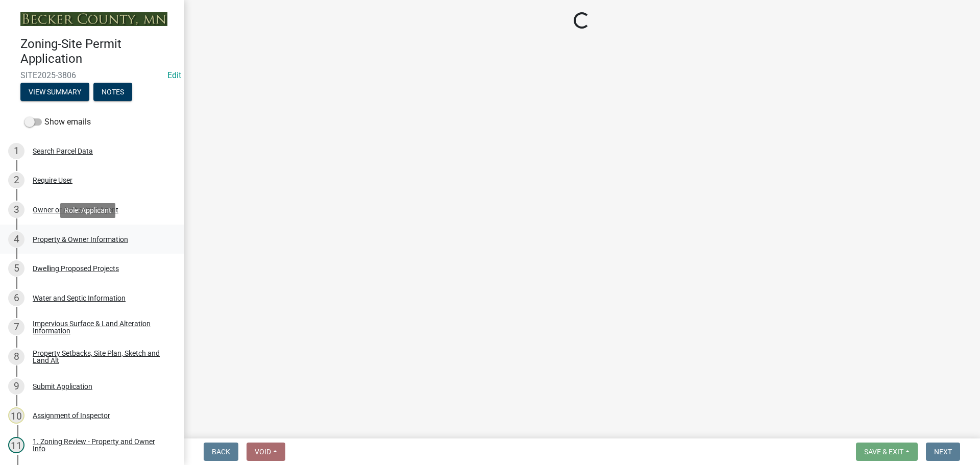
select select "a752e4d6-14bd-4f0f-bfe8-5b67ead45659"
select select "4439e411-f9ac-4451-8e9c-dcab1ac02f4d"
select select "f87eba17-8ed9-4ad8-aefc-fe36a3f3544b"
select select "393a978c-6bd5-4cb2-a6a0-db6feb8732b8"
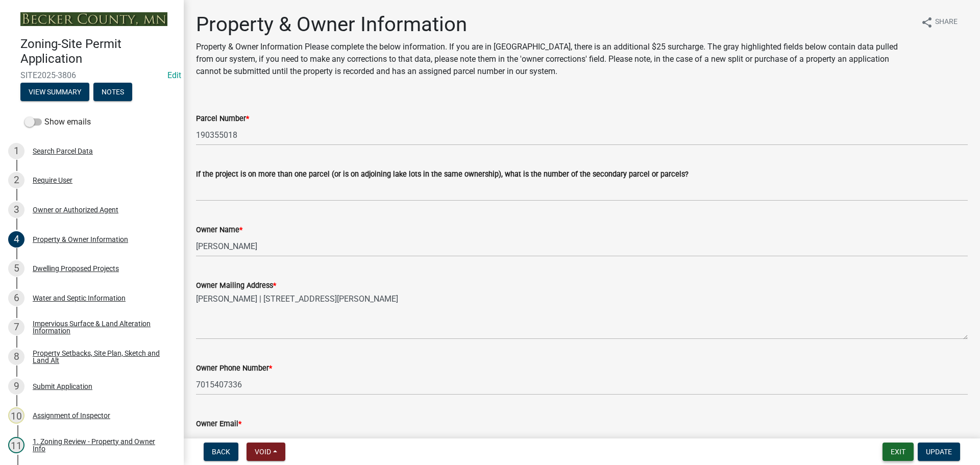
click at [906, 452] on button "Exit" at bounding box center [898, 452] width 31 height 18
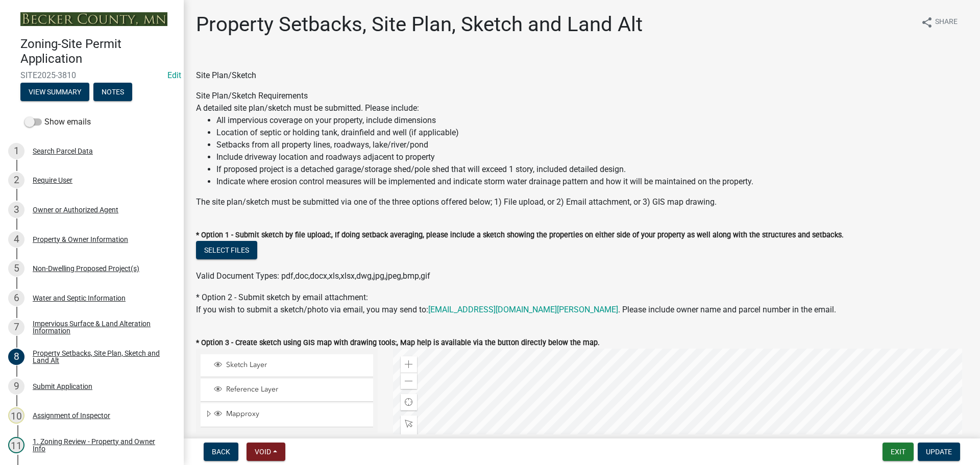
select select "7b13c63f-e699-4112-b373-98fbd28ec536"
select select "11f371a9-e35f-4759-9042-8d911340b665"
select select "fd58f24c-a096-4195-863e-b494ea1fd324"
select select "12f785fb-c378-4b18-841c-21c73dc99083"
select select "12da6293-5841-4f5c-bd92-3658833964cd"
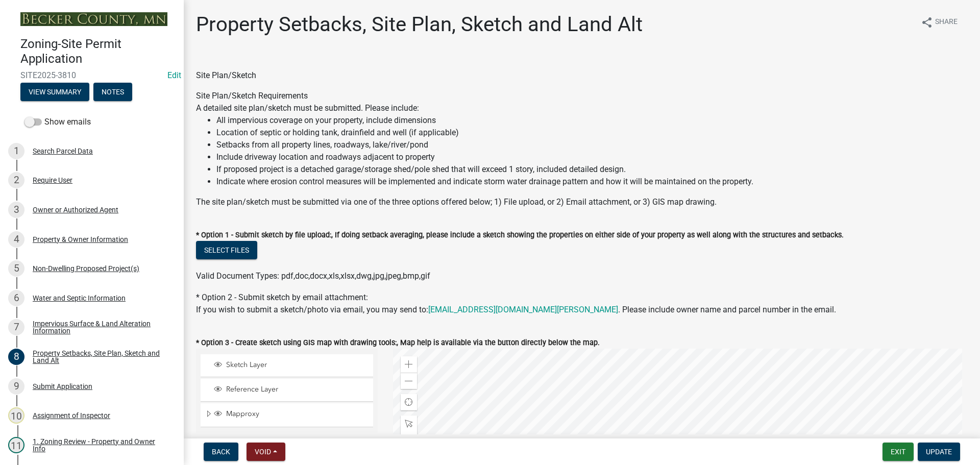
select select "27b2a8b4-abf6-463e-8c0c-7c5d2b4fe26f"
select select "5ad4ab64-b44e-481c-9000-9e5907aa74e1"
select select "a96800da-4e88-4c62-b1ff-2cd17f9e3346"
select select "c8b8ea71-7088-4e87-a493-7bc88cc2835b"
select select "1418c7e3-4054-4b00-84b5-d09b9560f30a"
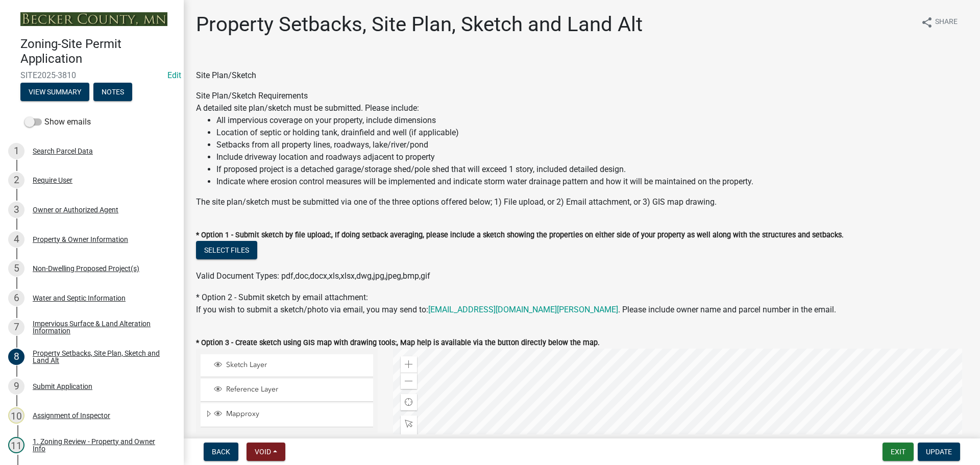
select select "4421853d-5e11-4b64-95ec-6c47066881cc"
